Goal: Task Accomplishment & Management: Use online tool/utility

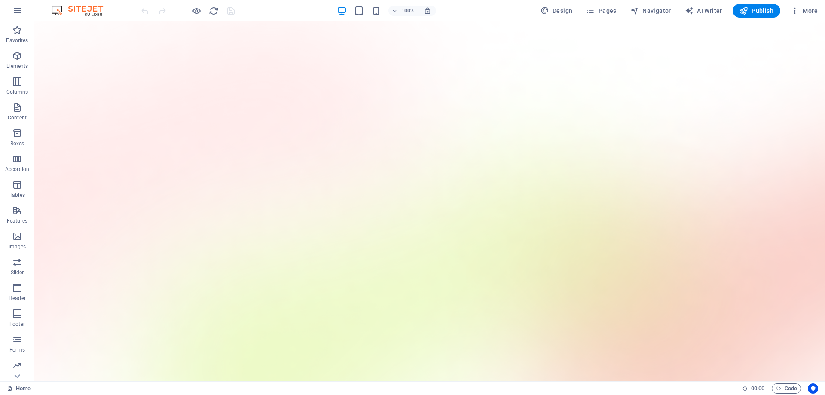
click at [768, 1] on div "100% Design Pages Navigator AI Writer Publish More" at bounding box center [412, 10] width 824 height 21
click at [759, 15] on button "Publish" at bounding box center [757, 11] width 48 height 14
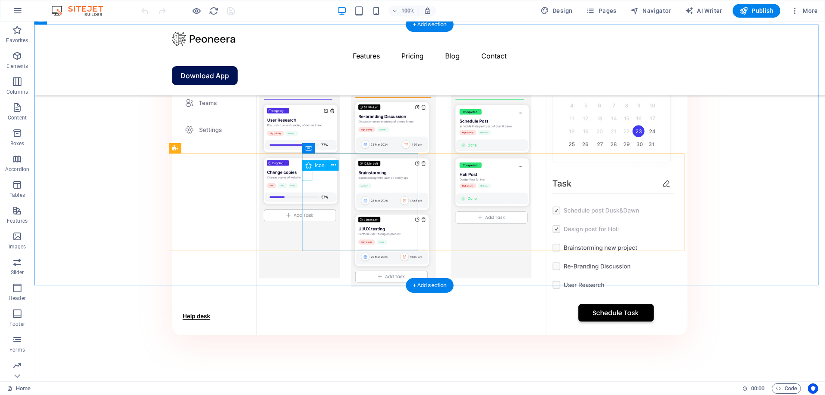
scroll to position [903, 0]
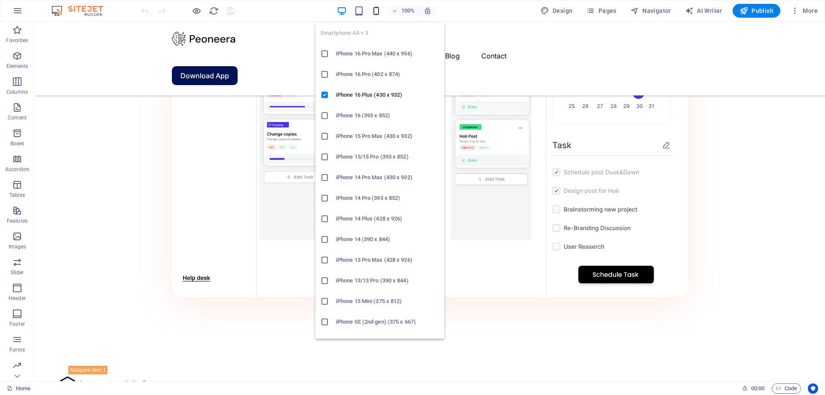
click at [373, 12] on icon "button" at bounding box center [376, 11] width 10 height 10
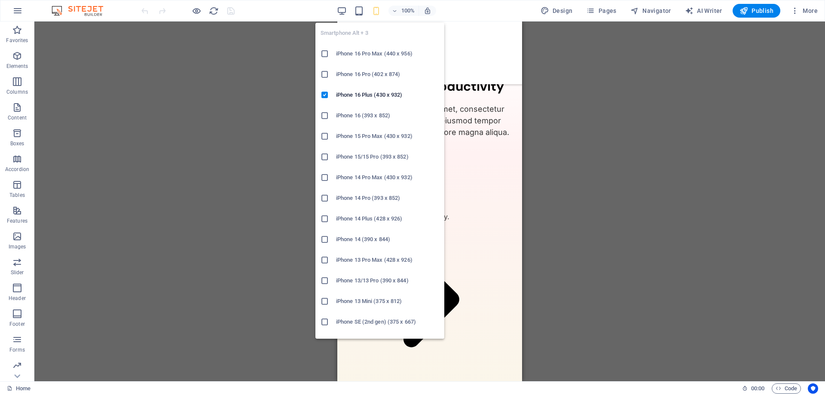
scroll to position [901, 0]
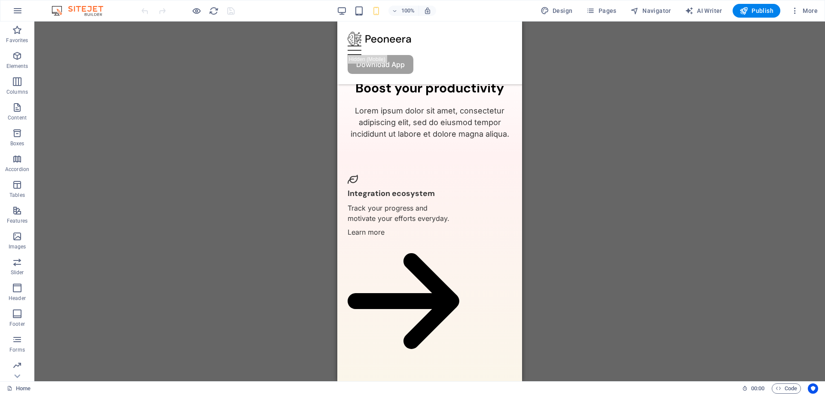
click at [232, 207] on div "Drag here to replace the existing content. Press “Ctrl” if you want to create a…" at bounding box center [429, 201] width 791 height 360
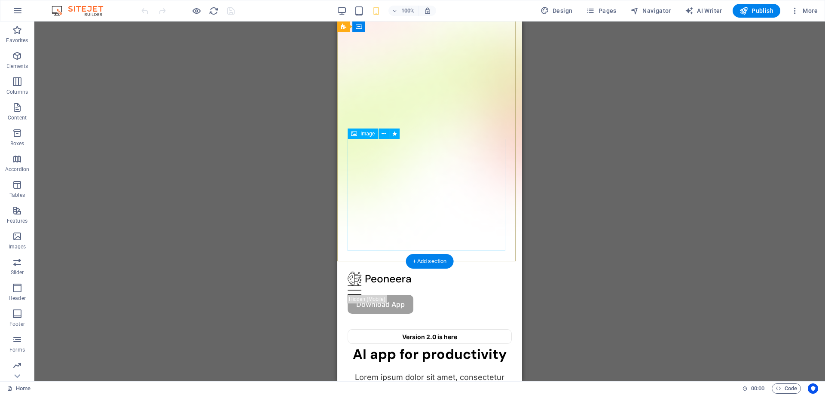
scroll to position [0, 0]
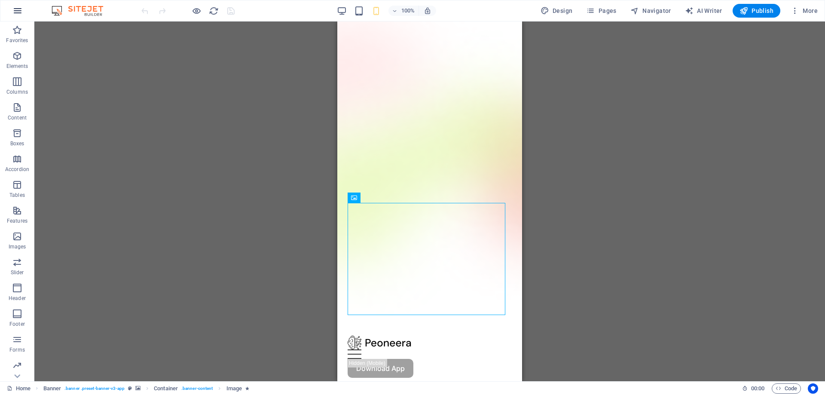
click at [12, 9] on button "button" at bounding box center [17, 10] width 21 height 21
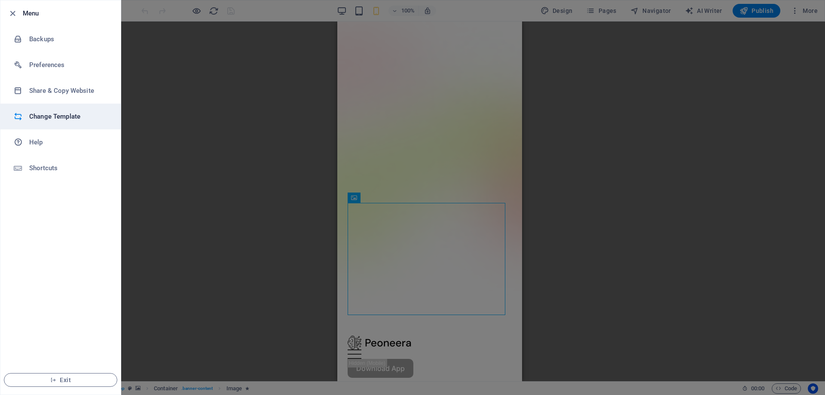
click at [63, 125] on li "Change Template" at bounding box center [60, 117] width 120 height 26
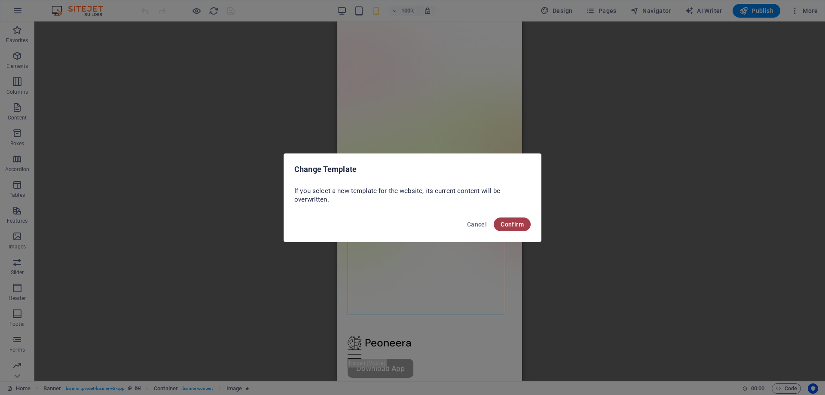
click at [520, 226] on span "Confirm" at bounding box center [512, 224] width 23 height 7
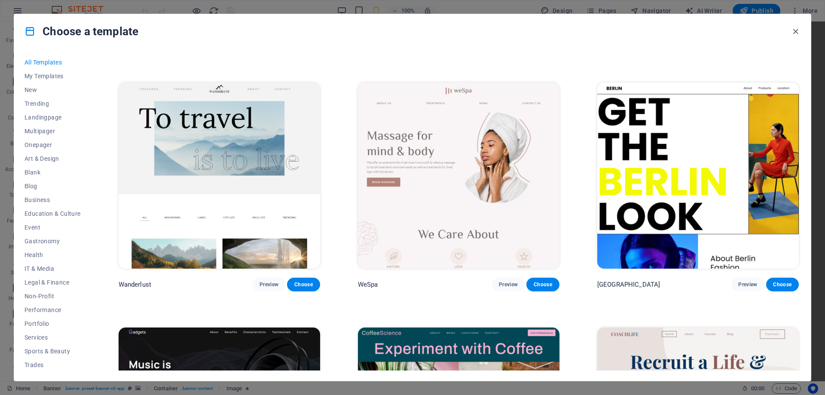
scroll to position [774, 0]
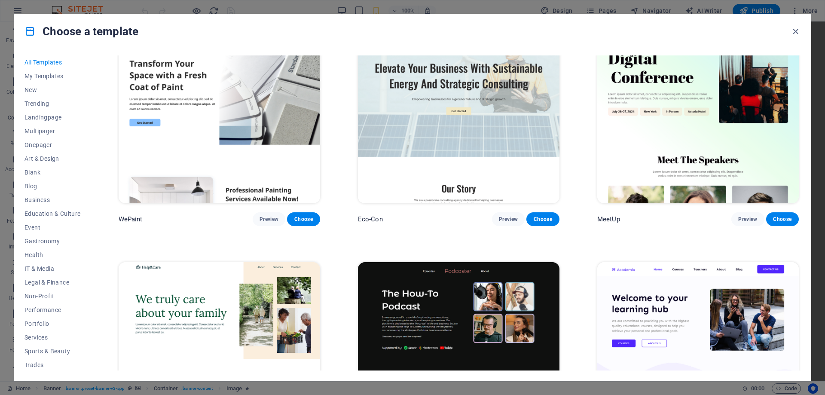
click at [796, 28] on icon "button" at bounding box center [796, 32] width 10 height 10
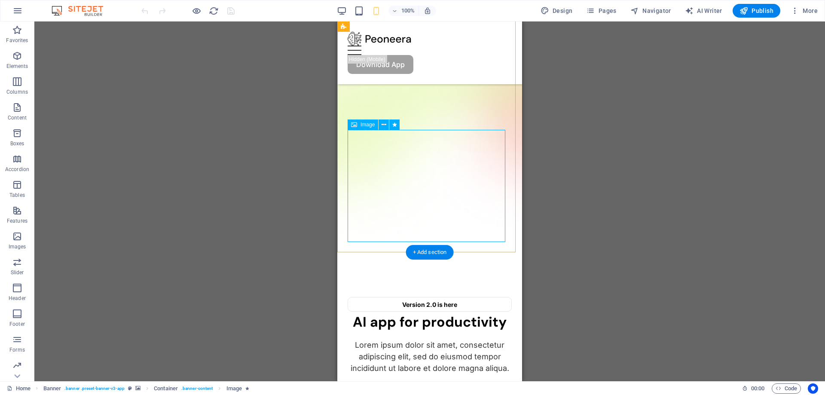
scroll to position [86, 0]
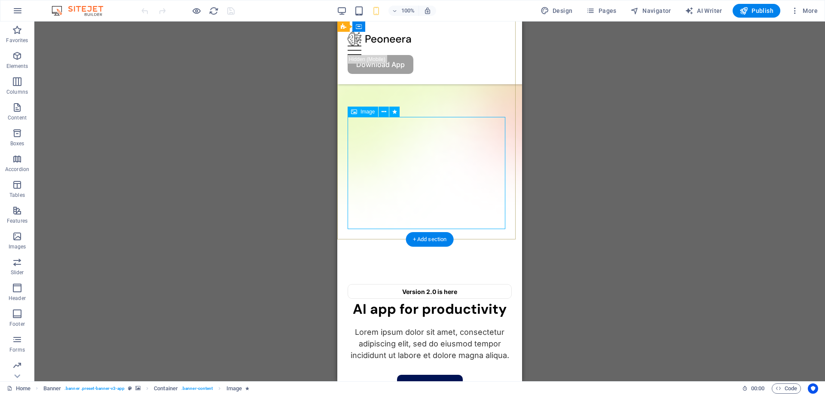
click at [6, 162] on span "Accordion" at bounding box center [17, 164] width 34 height 21
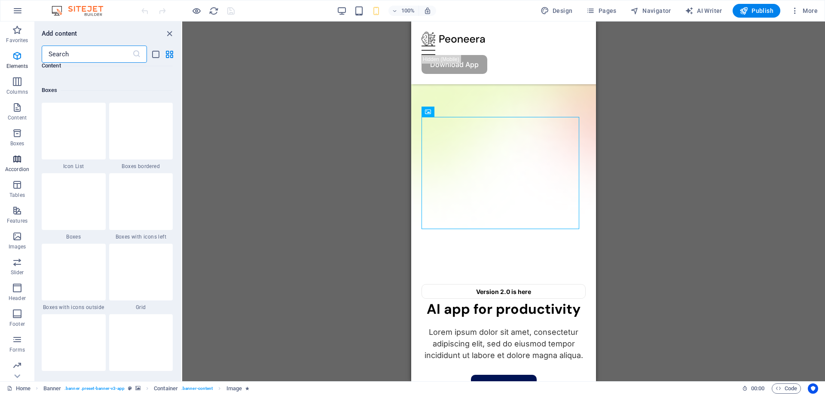
scroll to position [2744, 0]
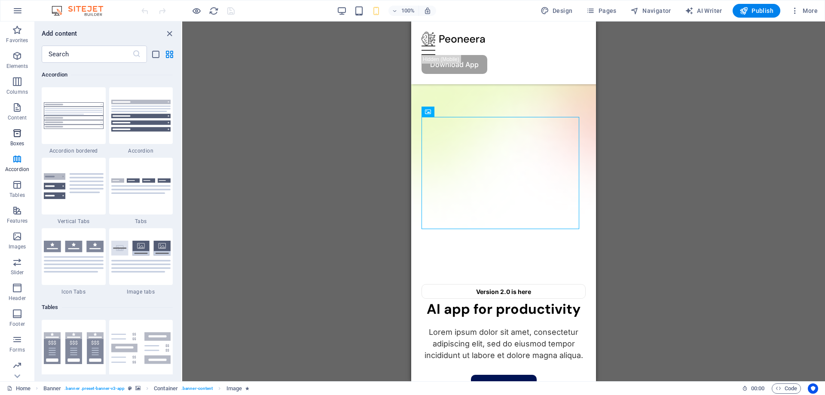
click at [19, 138] on icon "button" at bounding box center [17, 133] width 10 height 10
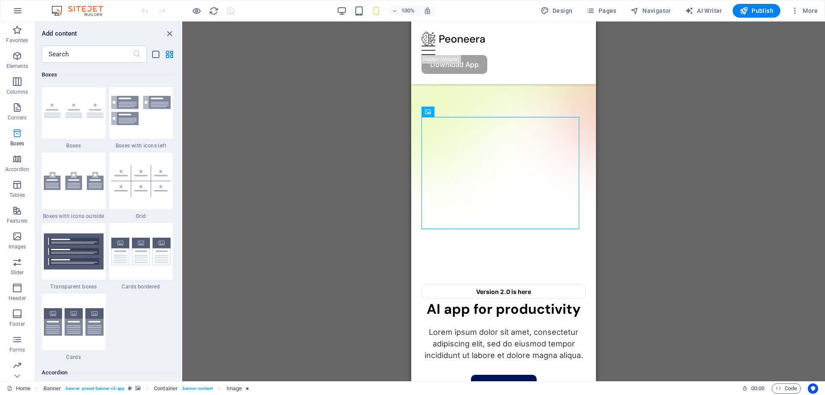
scroll to position [2371, 0]
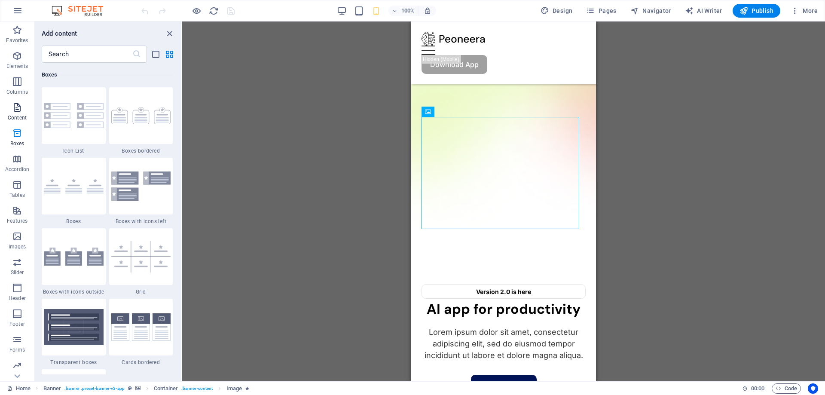
click at [18, 117] on p "Content" at bounding box center [17, 117] width 19 height 7
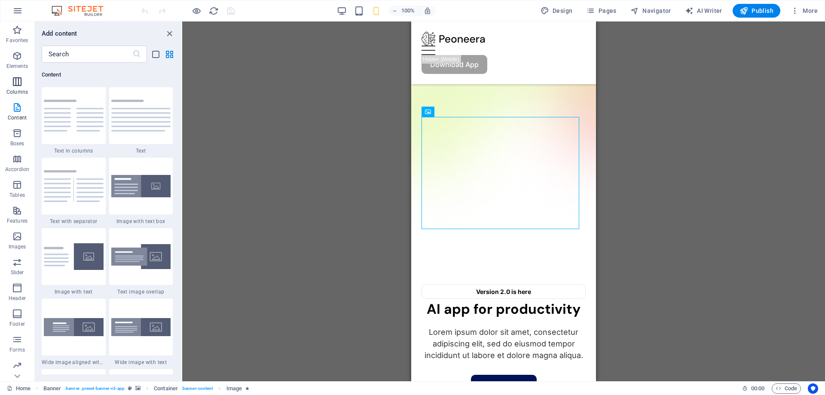
click at [16, 93] on p "Columns" at bounding box center [16, 92] width 21 height 7
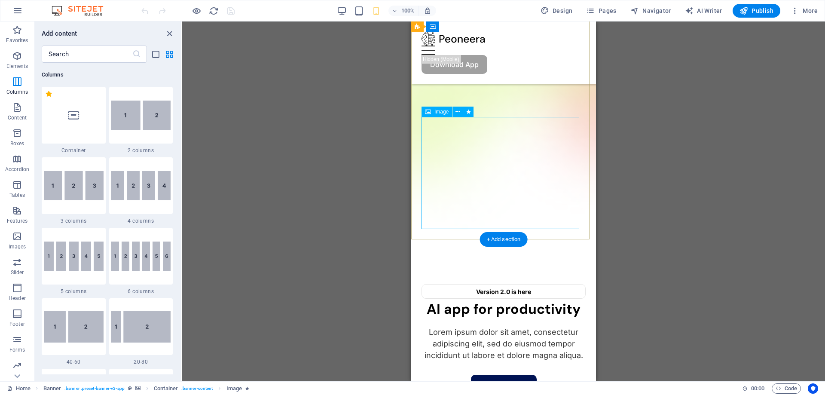
scroll to position [426, 0]
click at [459, 111] on icon at bounding box center [458, 111] width 5 height 9
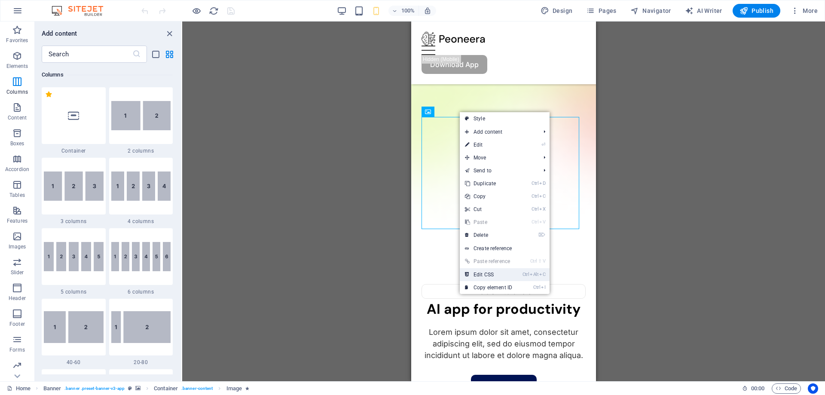
click at [512, 276] on link "Ctrl Alt C Edit CSS" at bounding box center [489, 274] width 58 height 13
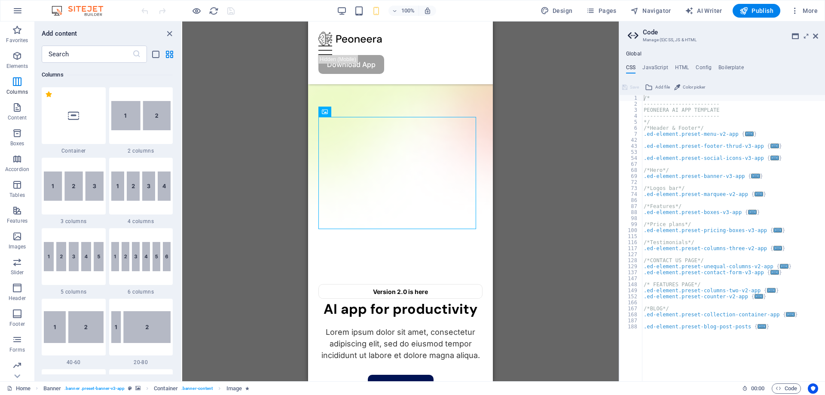
click at [543, 185] on div "Drag here to replace the existing content. Press “Ctrl” if you want to create a…" at bounding box center [400, 201] width 437 height 360
click at [816, 39] on icon at bounding box center [815, 36] width 5 height 7
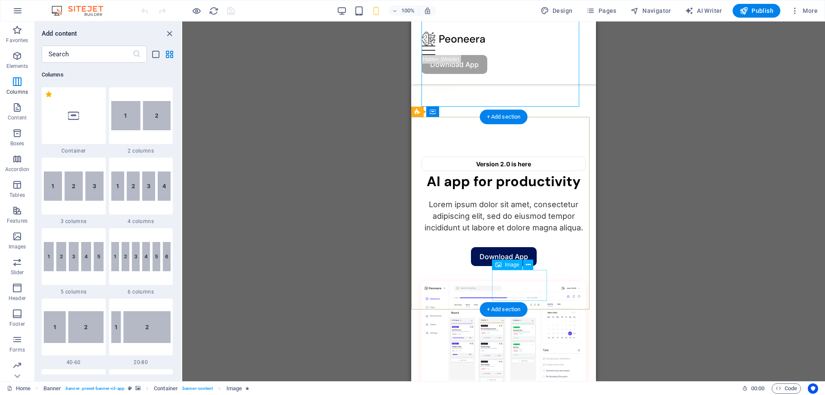
scroll to position [215, 0]
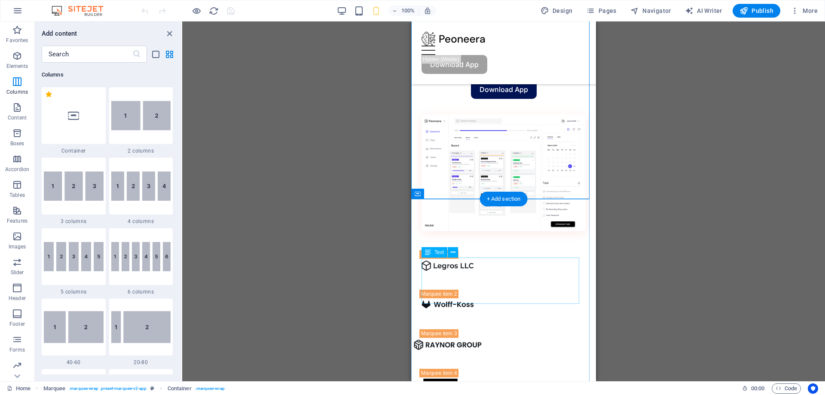
scroll to position [516, 0]
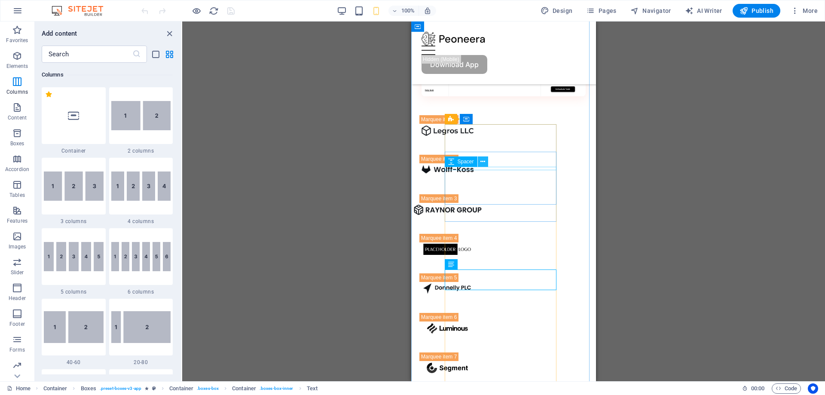
click at [485, 163] on icon at bounding box center [483, 161] width 5 height 9
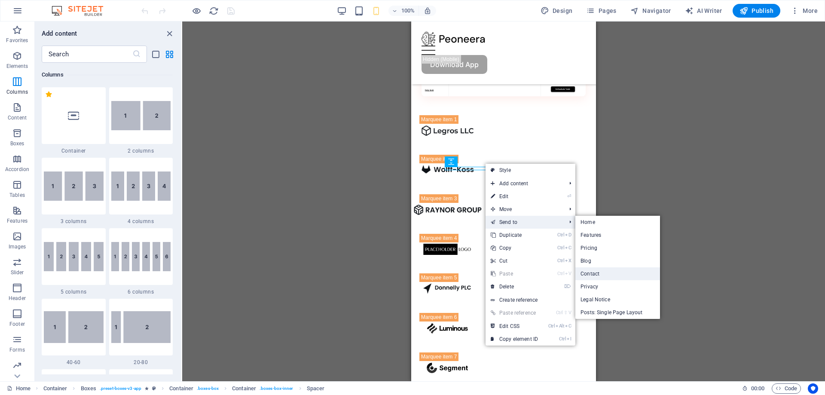
click at [588, 270] on link "Contact" at bounding box center [618, 273] width 84 height 13
